Goal: Task Accomplishment & Management: Complete application form

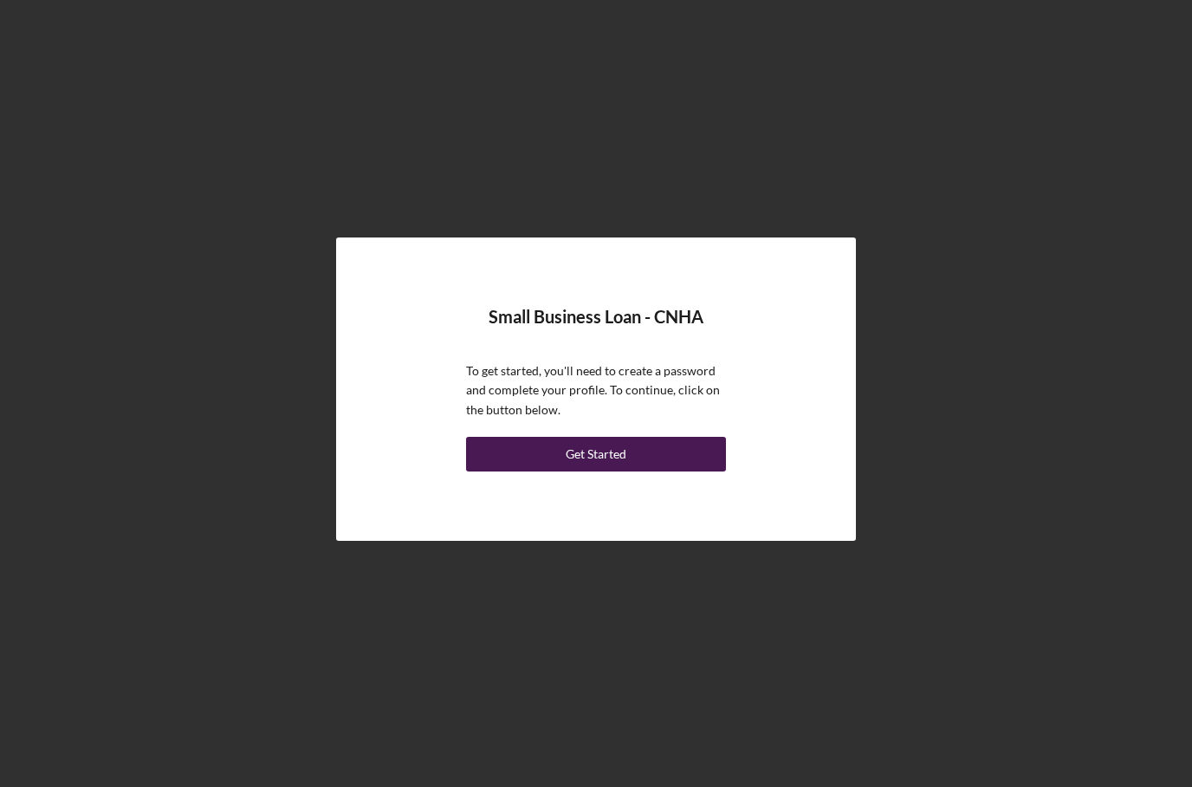
click at [575, 471] on div "Get Started" at bounding box center [596, 454] width 61 height 35
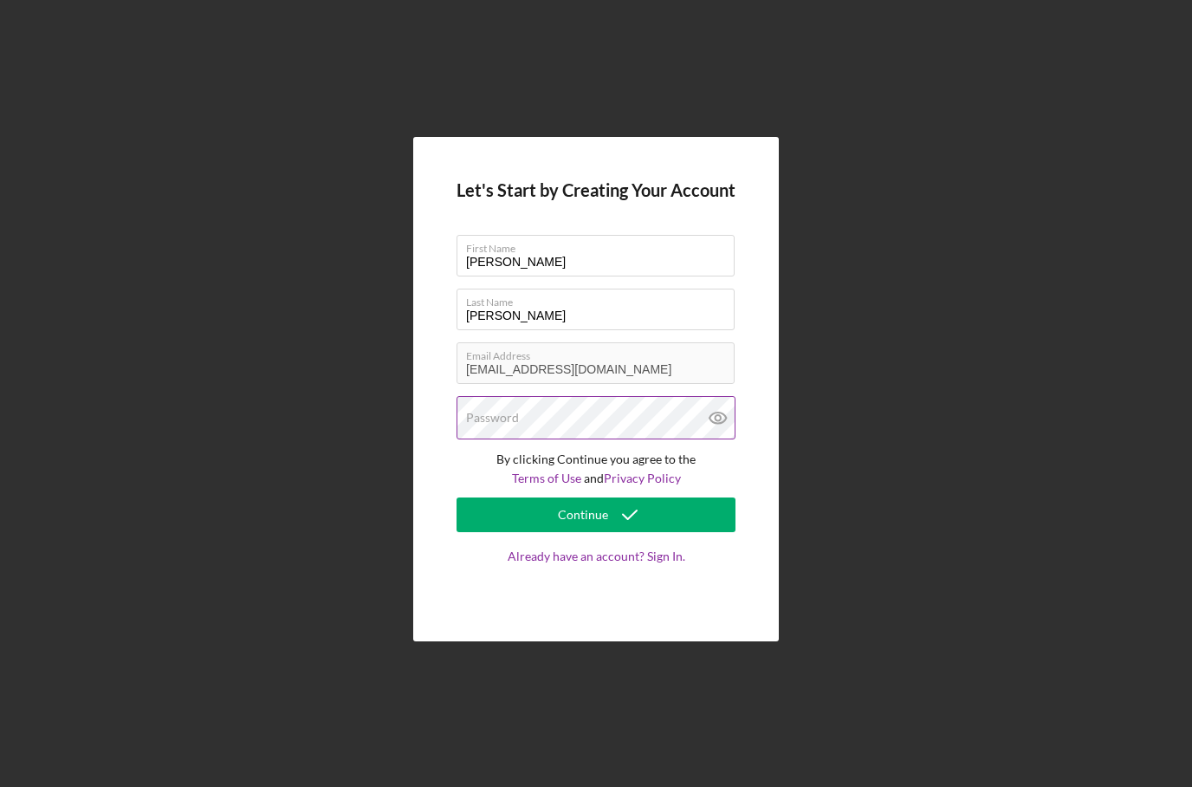
click at [562, 439] on div "Password" at bounding box center [596, 417] width 279 height 43
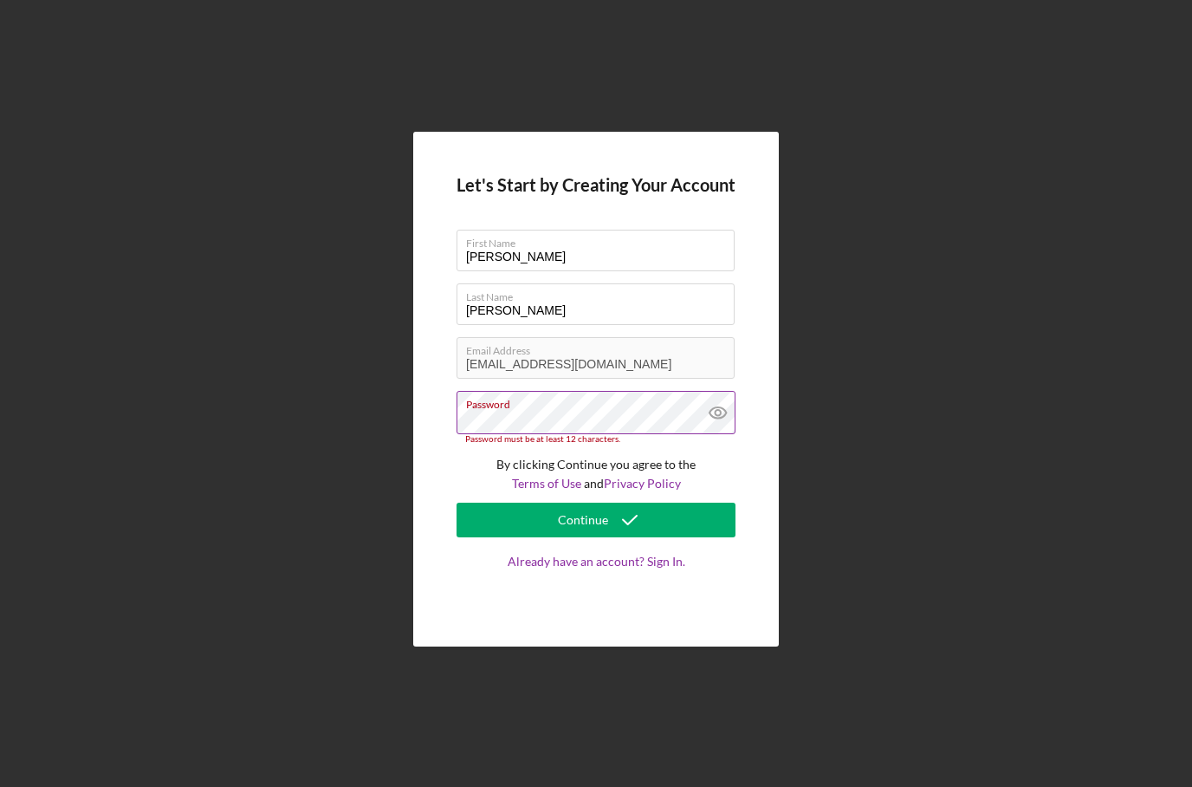
click at [527, 411] on label "Password" at bounding box center [600, 401] width 269 height 19
click at [534, 411] on label "Password" at bounding box center [600, 401] width 269 height 19
click at [729, 434] on icon at bounding box center [718, 412] width 43 height 43
click at [705, 434] on icon at bounding box center [718, 412] width 43 height 43
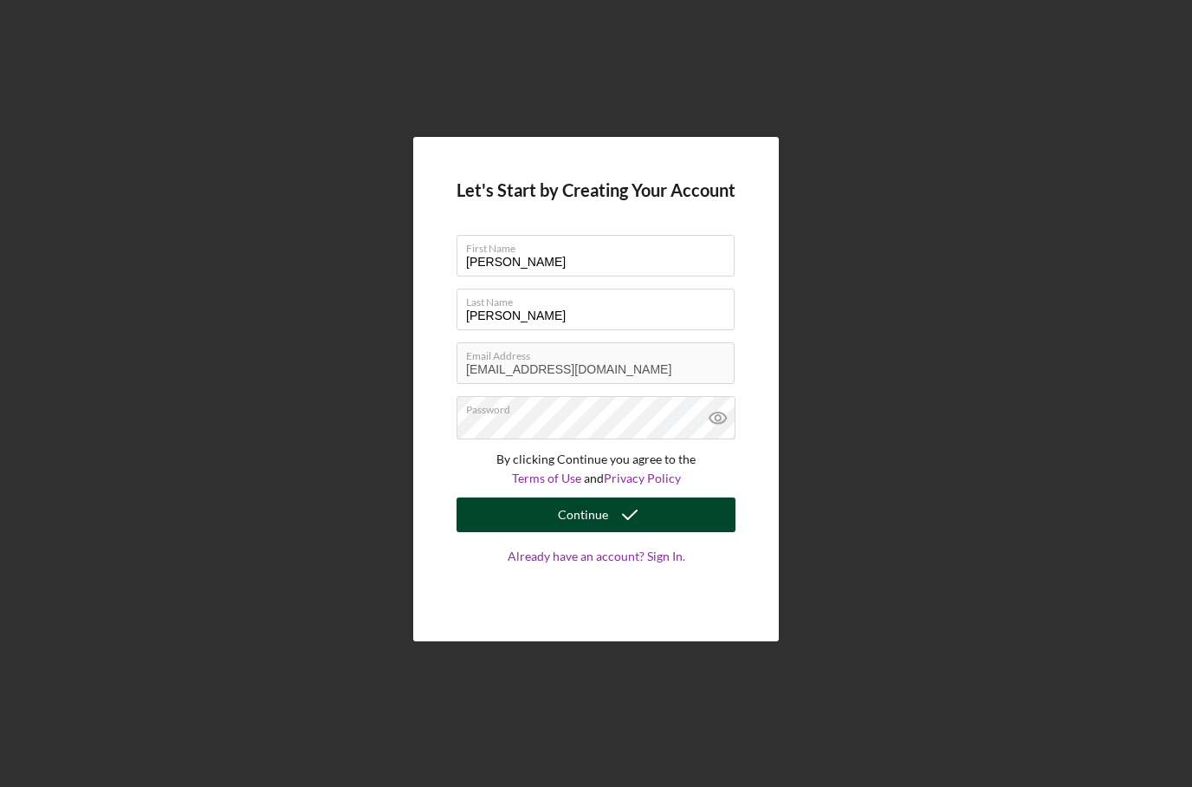
click at [590, 532] on div "Continue" at bounding box center [583, 514] width 50 height 35
